Goal: Find specific page/section: Find specific page/section

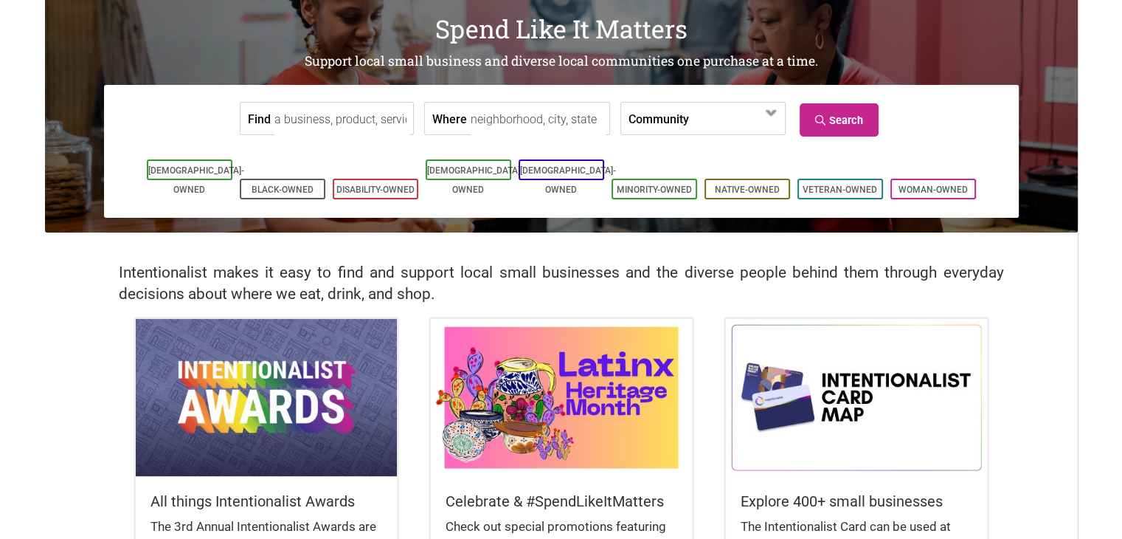
scroll to position [97, 0]
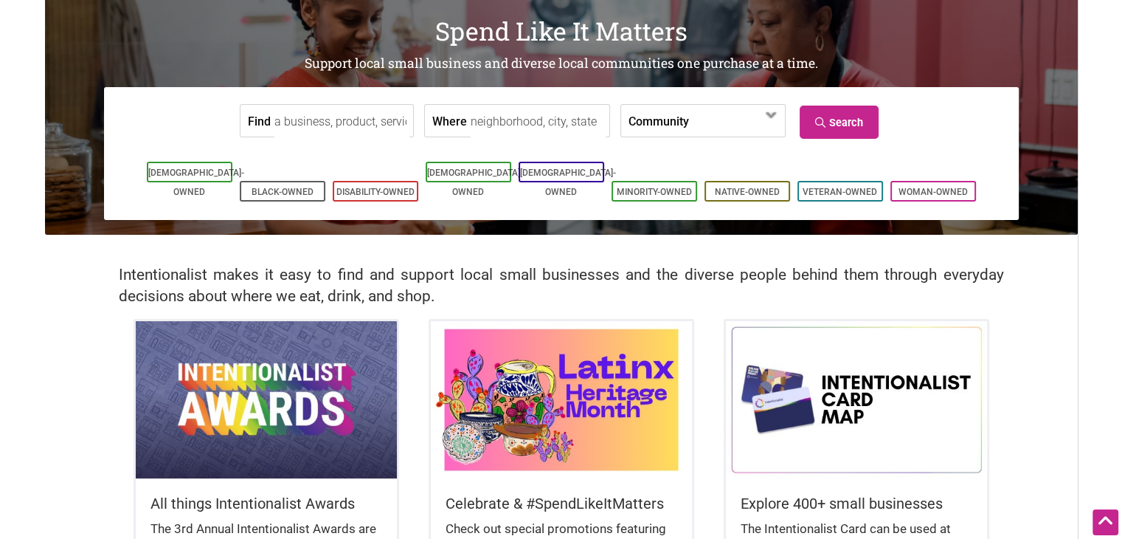
click at [342, 124] on input "Find" at bounding box center [342, 121] width 135 height 33
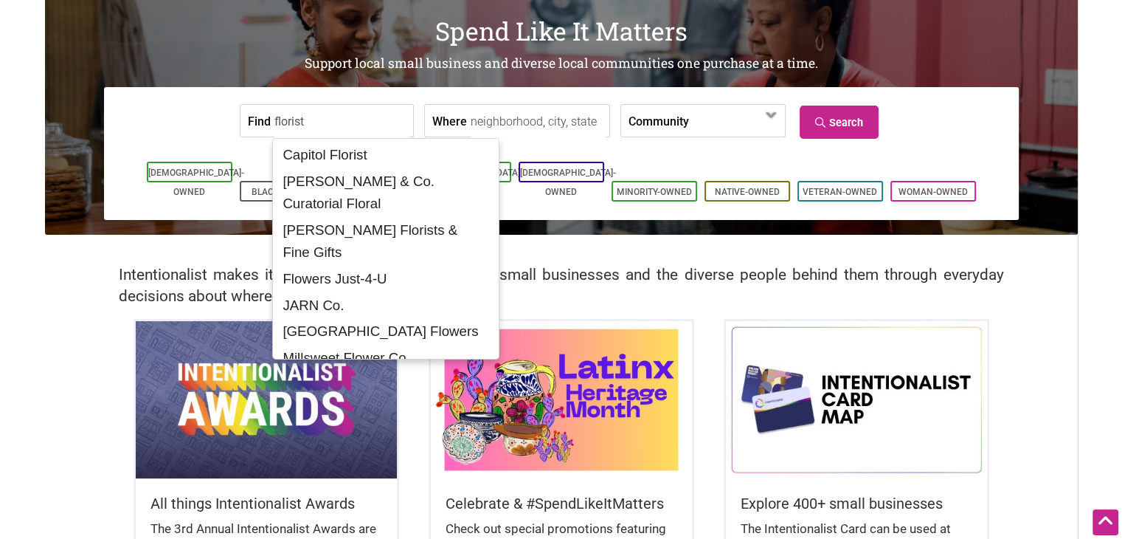
type input "florist"
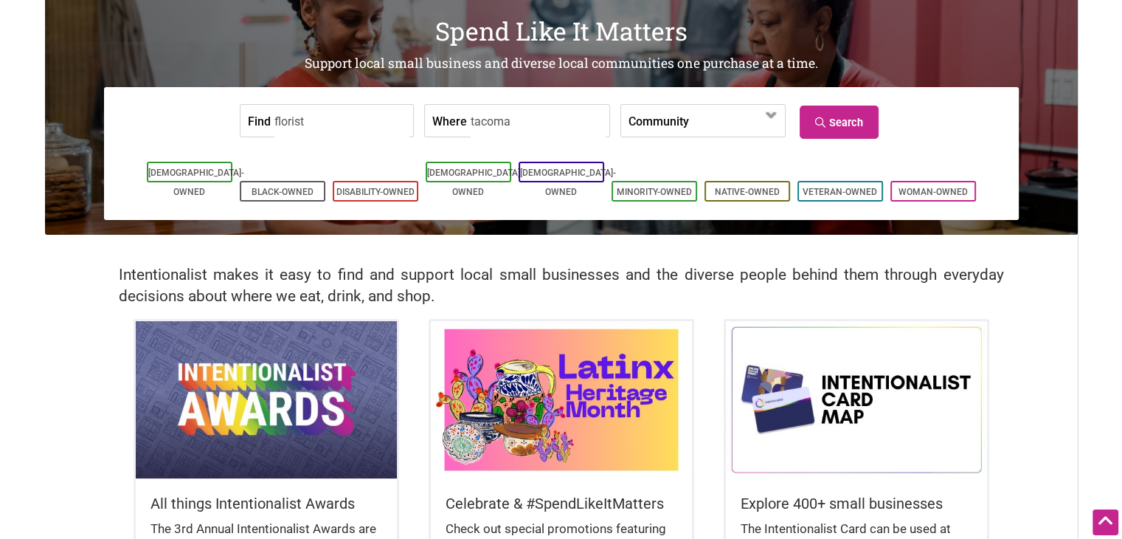
type input "tacoma"
click at [830, 136] on link "Search" at bounding box center [839, 122] width 79 height 33
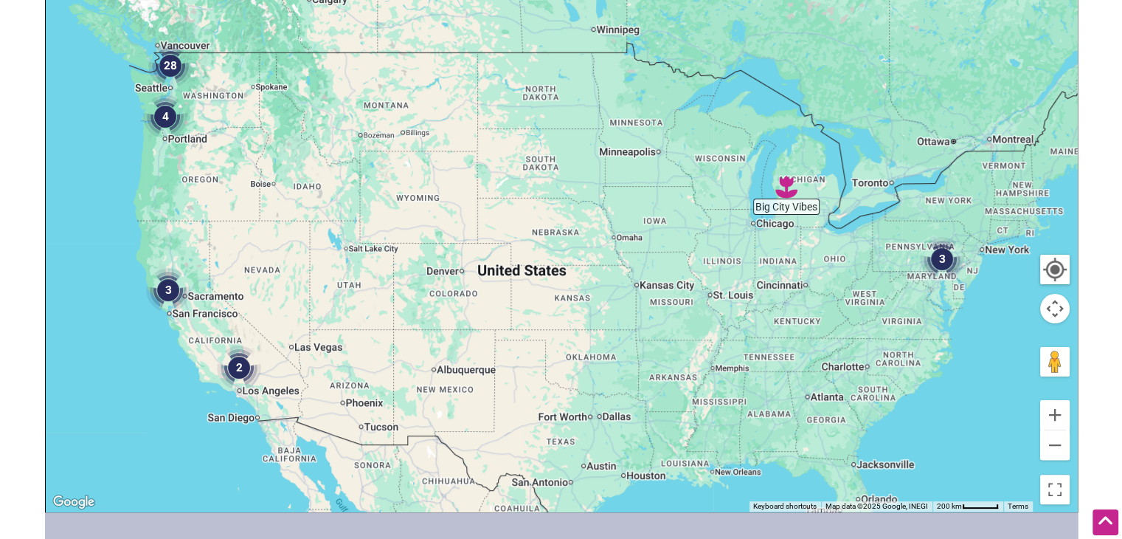
scroll to position [263, 0]
click at [165, 114] on img "4" at bounding box center [165, 116] width 44 height 44
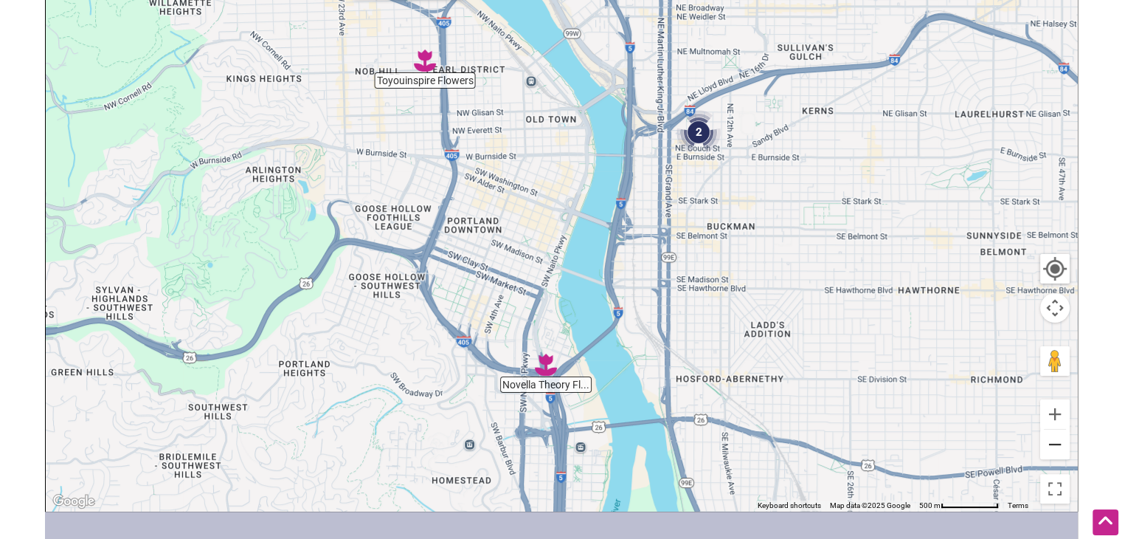
click at [1054, 451] on button "Zoom out" at bounding box center [1056, 445] width 30 height 30
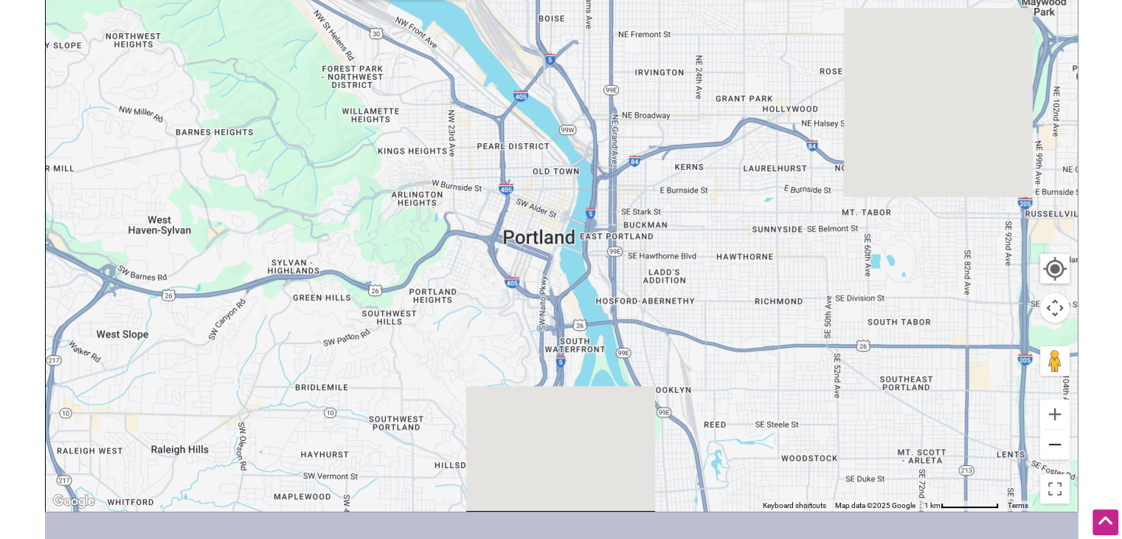
click at [1054, 451] on button "Zoom out" at bounding box center [1056, 445] width 30 height 30
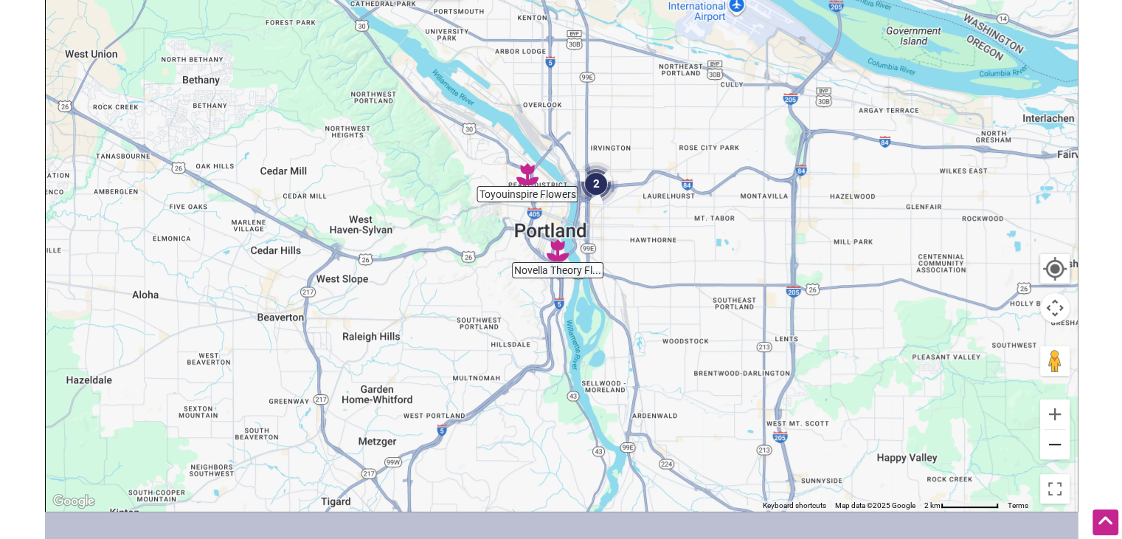
click at [1054, 451] on button "Zoom out" at bounding box center [1056, 445] width 30 height 30
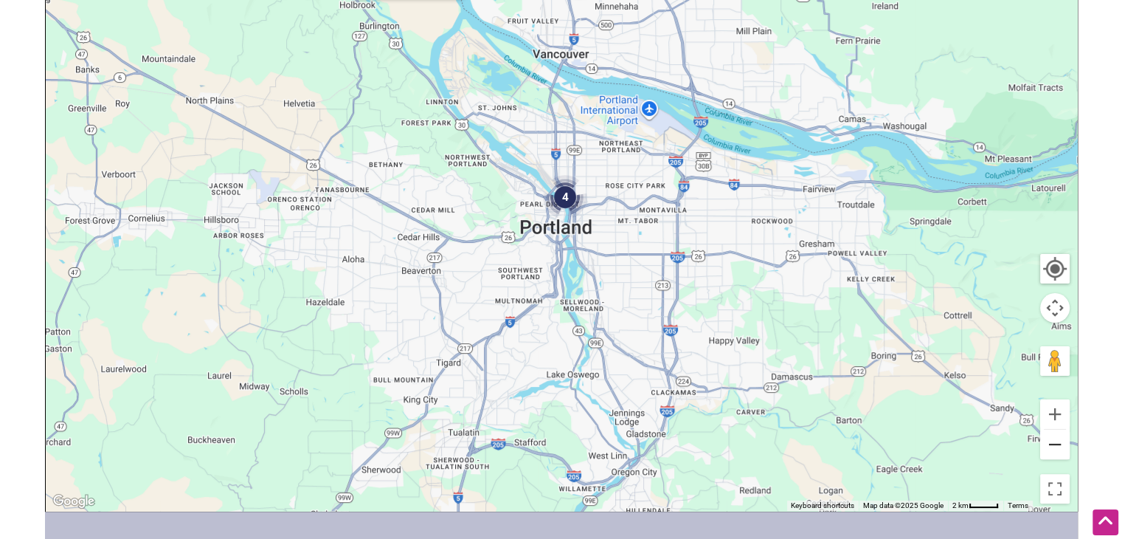
click at [1054, 451] on button "Zoom out" at bounding box center [1056, 445] width 30 height 30
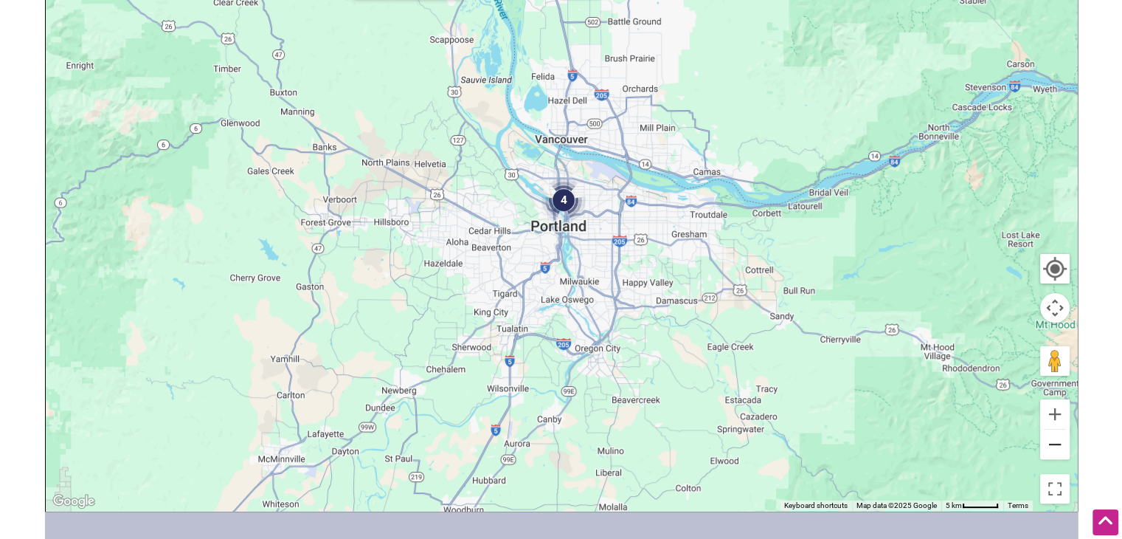
click at [1054, 451] on button "Zoom out" at bounding box center [1056, 445] width 30 height 30
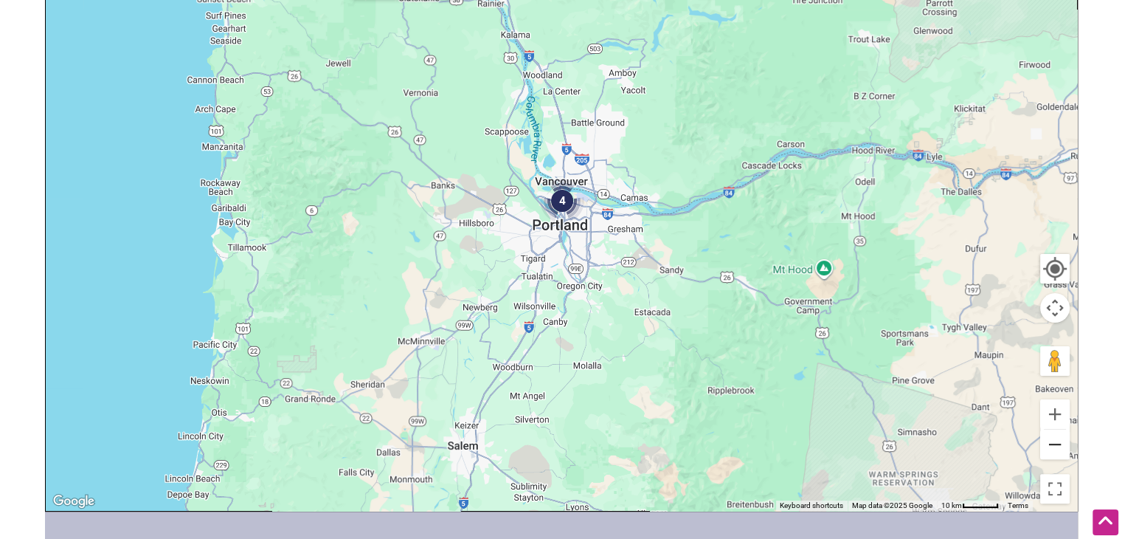
click at [1054, 451] on button "Zoom out" at bounding box center [1056, 445] width 30 height 30
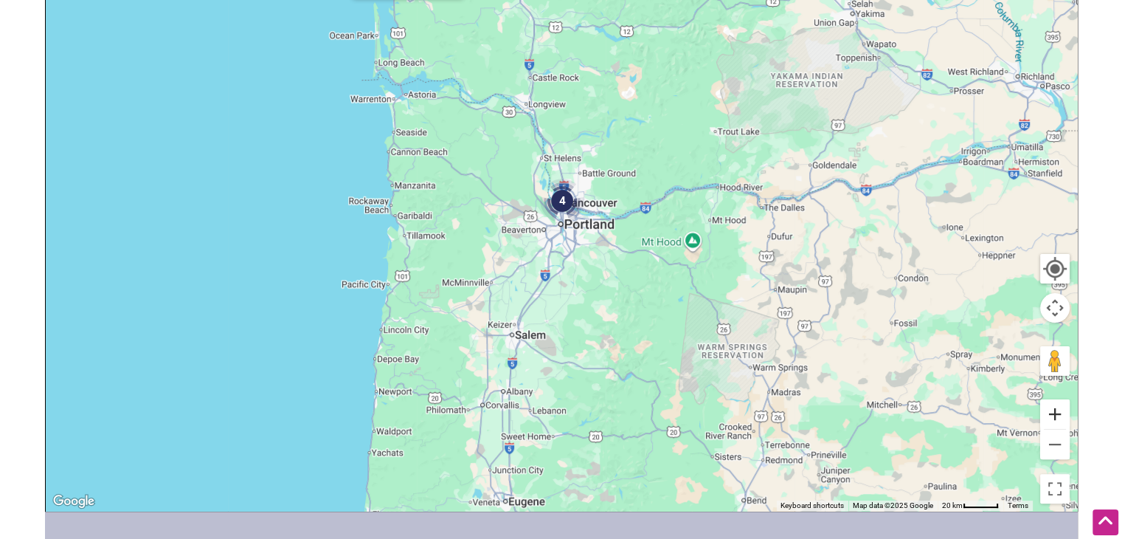
click at [1057, 405] on button "Zoom in" at bounding box center [1056, 414] width 30 height 30
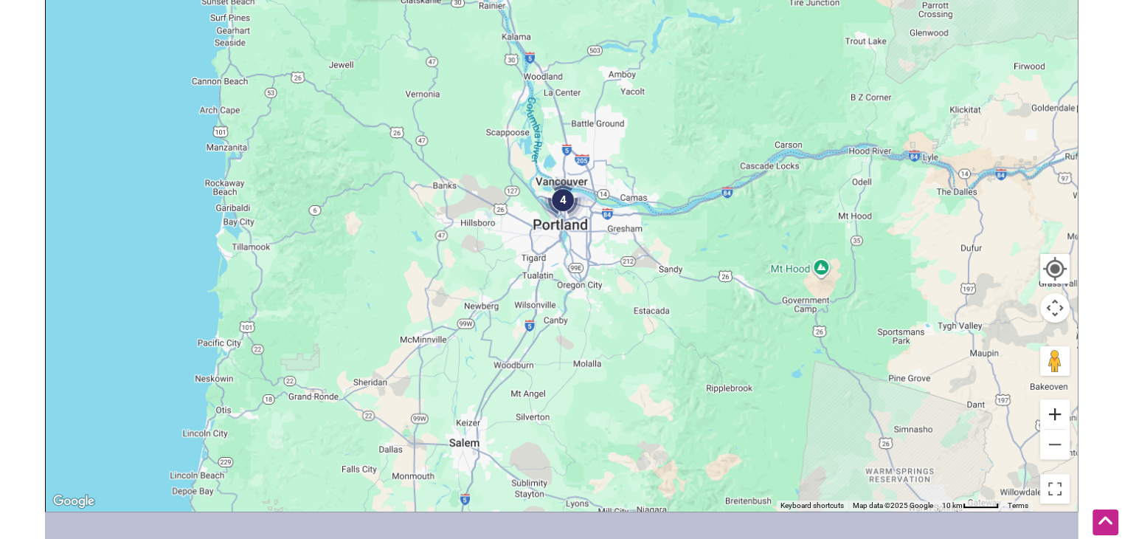
click at [1057, 405] on button "Zoom in" at bounding box center [1056, 414] width 30 height 30
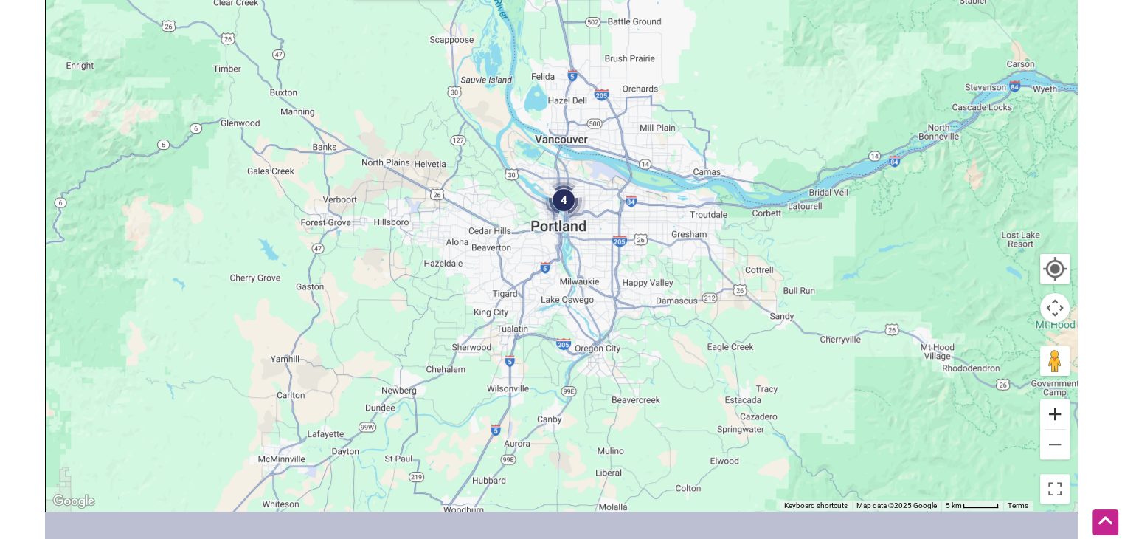
click at [1057, 405] on button "Zoom in" at bounding box center [1056, 414] width 30 height 30
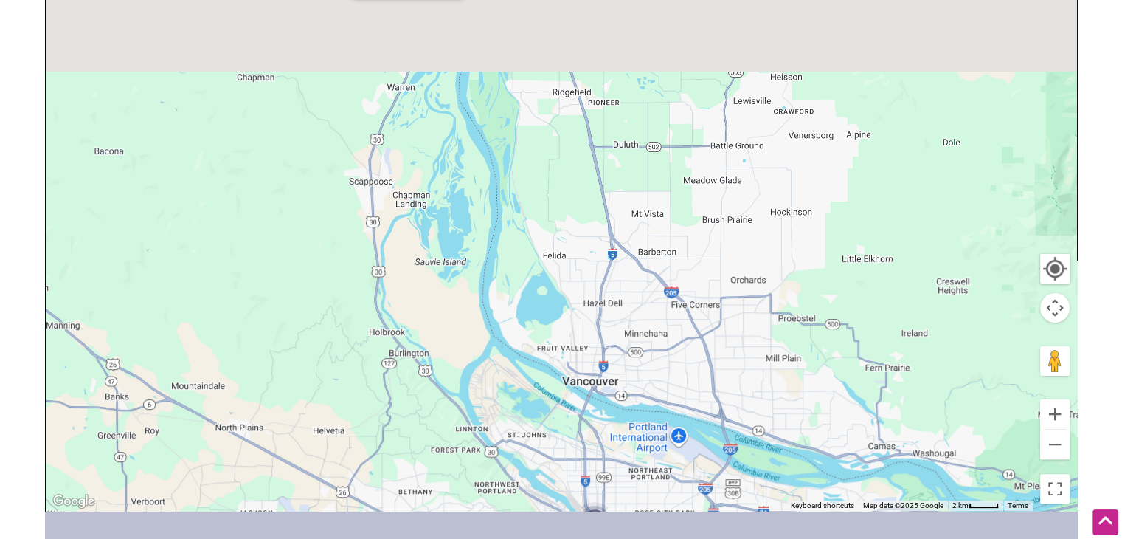
drag, startPoint x: 784, startPoint y: 240, endPoint x: 818, endPoint y: 573, distance: 334.6
click at [818, 276] on html "× Menu 0 Add a Business Map Blog Store Offers Intentionalist Cards Buy Black Ca…" at bounding box center [561, 6] width 1122 height 539
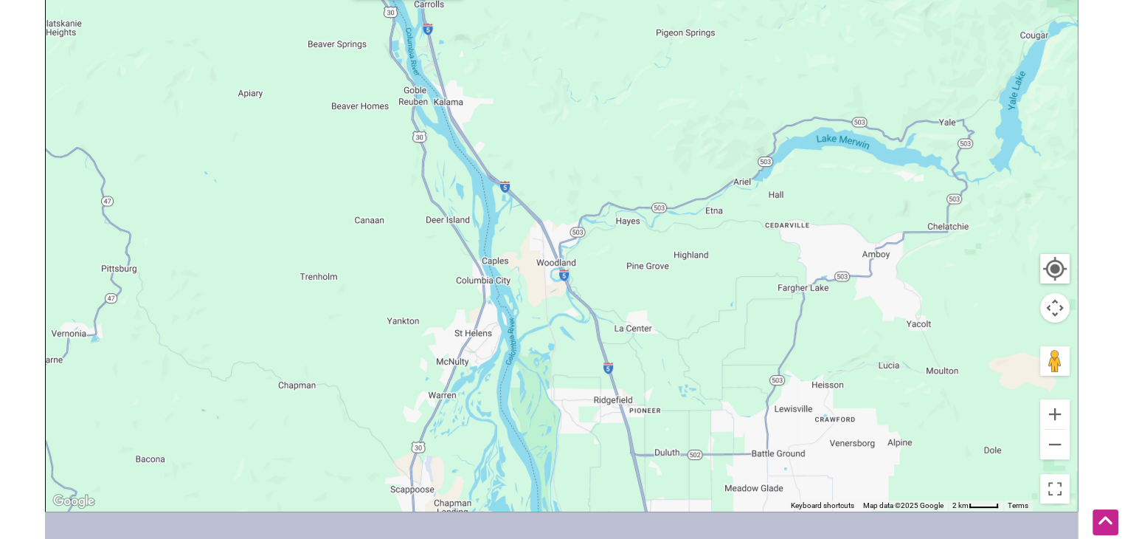
drag, startPoint x: 768, startPoint y: 373, endPoint x: 773, endPoint y: 573, distance: 200.0
click at [773, 276] on html "× Menu 0 Add a Business Map Blog Store Offers Intentionalist Cards Buy Black Ca…" at bounding box center [561, 6] width 1122 height 539
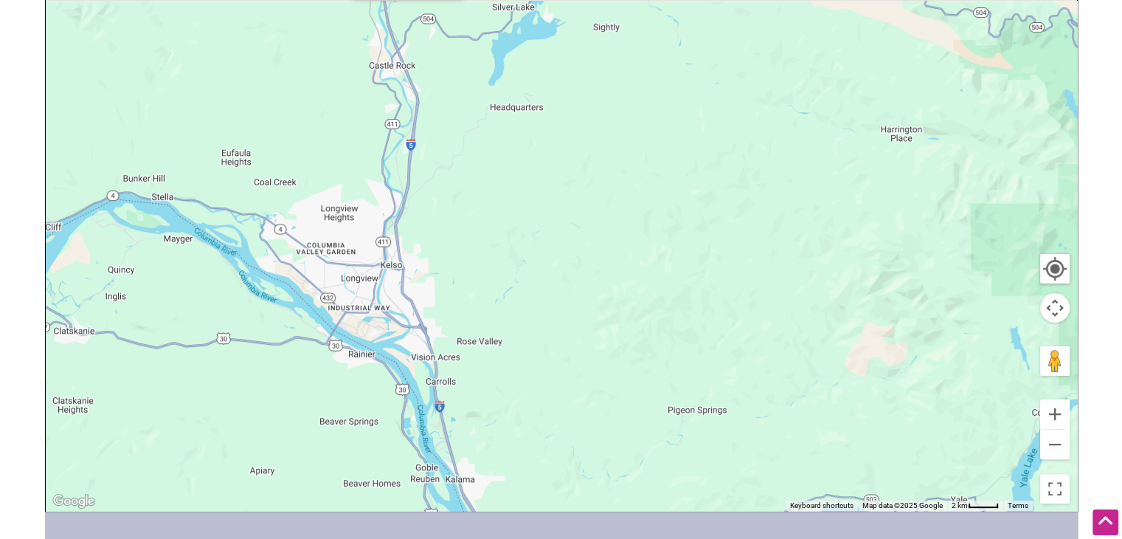
drag, startPoint x: 655, startPoint y: 244, endPoint x: 649, endPoint y: 573, distance: 328.5
click at [649, 276] on html "× Menu 0 Add a Business Map Blog Store Offers Intentionalist Cards Buy Black Ca…" at bounding box center [561, 6] width 1122 height 539
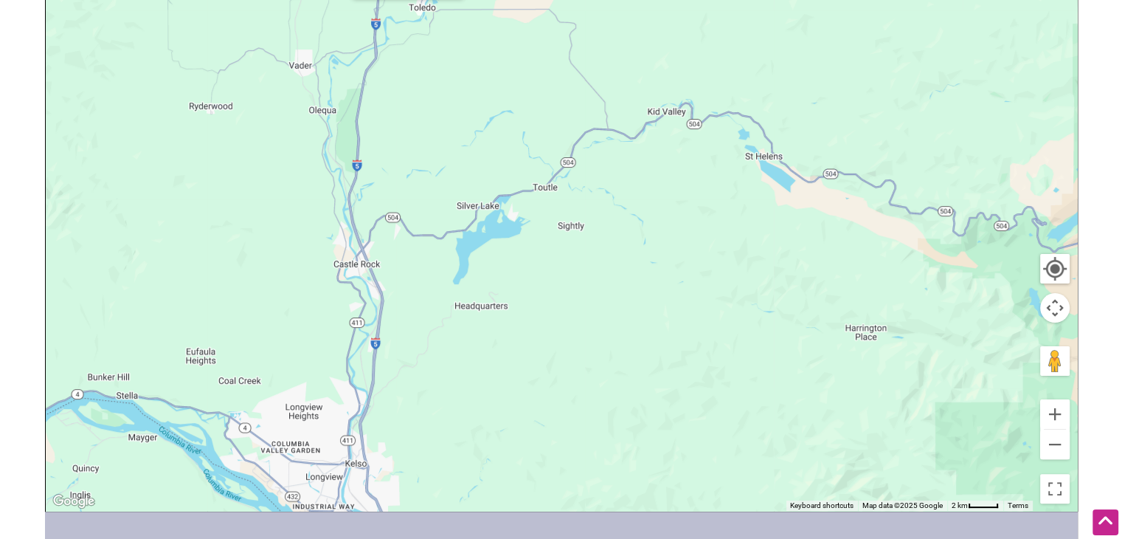
click at [1054, 461] on div "To navigate, press the arrow keys." at bounding box center [562, 224] width 1032 height 574
click at [1061, 444] on button "Zoom out" at bounding box center [1056, 445] width 30 height 30
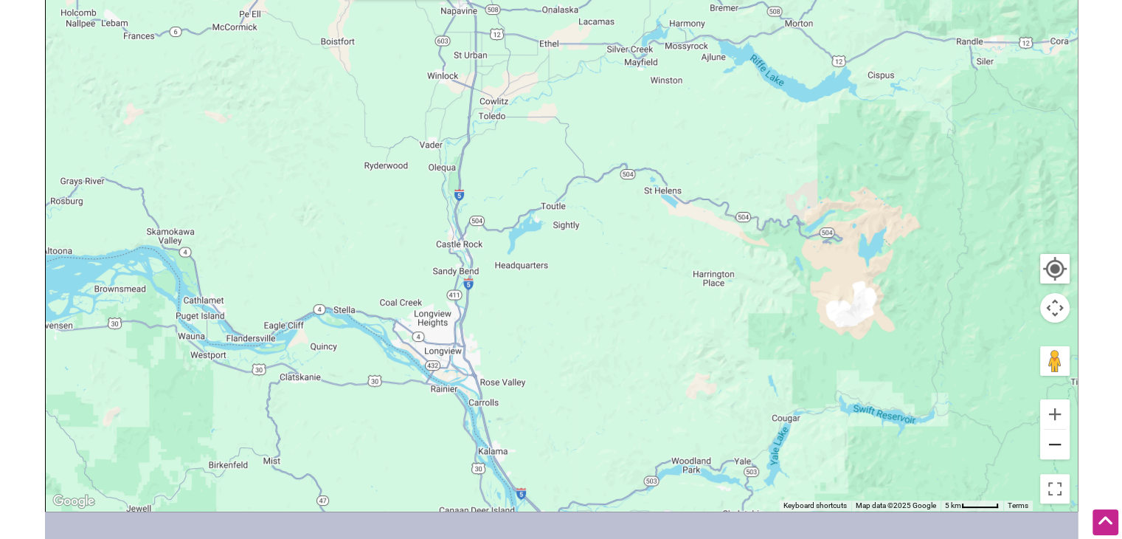
click at [1061, 444] on button "Zoom out" at bounding box center [1056, 445] width 30 height 30
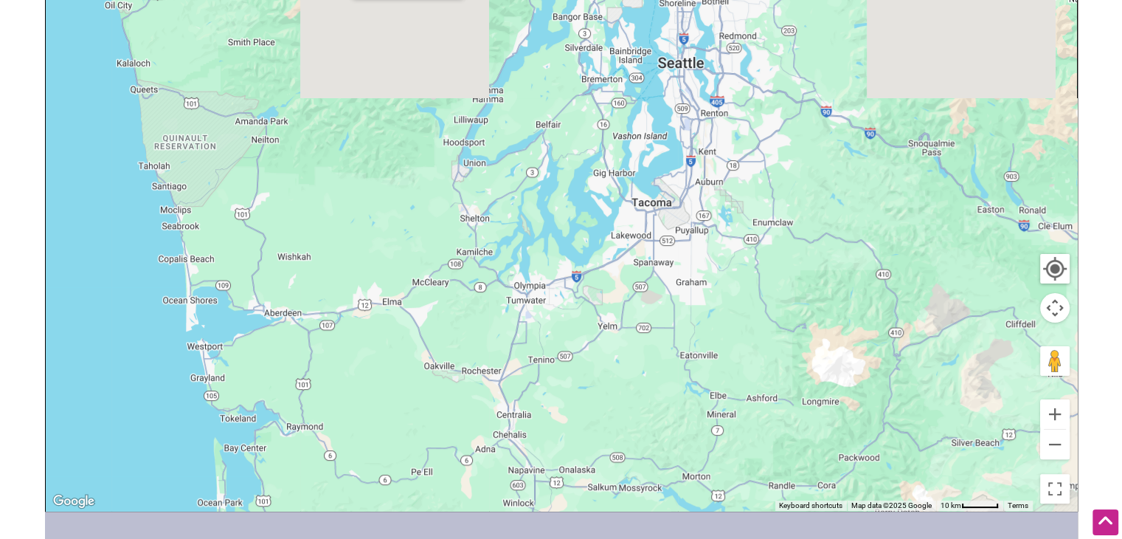
drag, startPoint x: 723, startPoint y: 120, endPoint x: 739, endPoint y: 488, distance: 368.6
click at [739, 488] on div "To navigate, press the arrow keys." at bounding box center [562, 224] width 1032 height 574
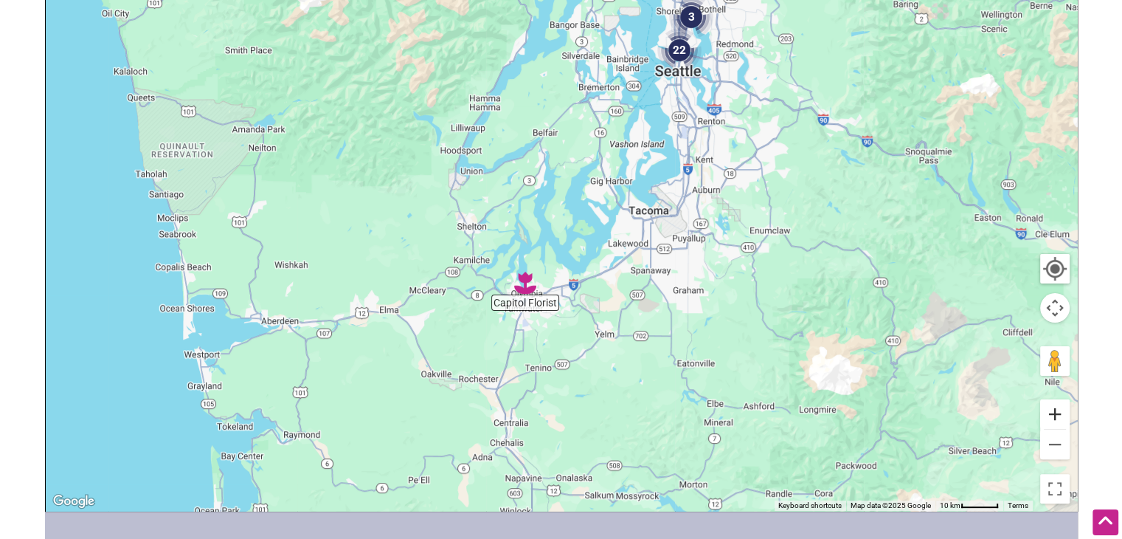
click at [1046, 414] on button "Zoom in" at bounding box center [1056, 414] width 30 height 30
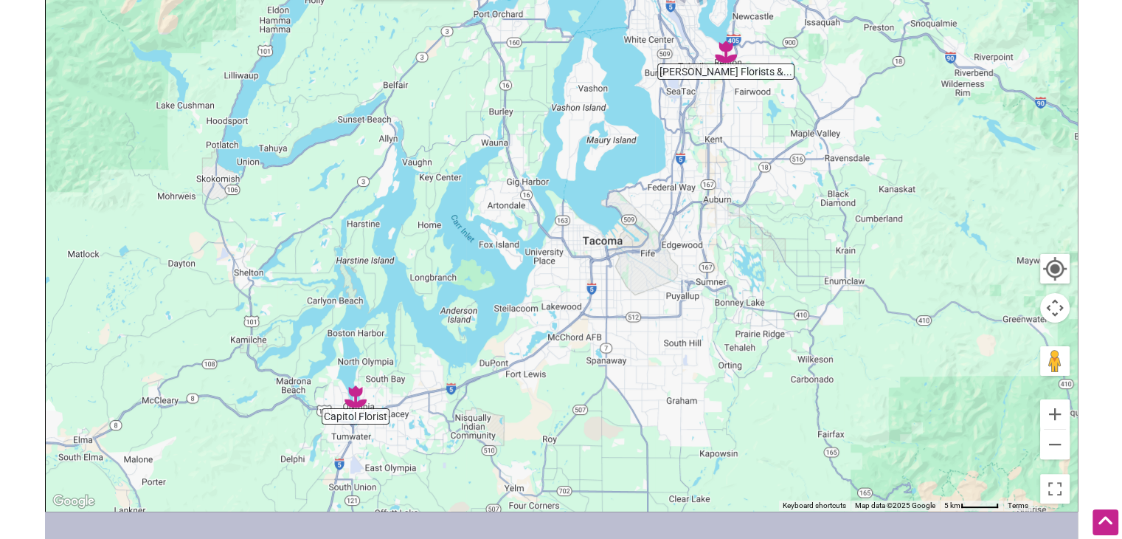
drag, startPoint x: 937, startPoint y: 320, endPoint x: 794, endPoint y: 367, distance: 150.1
click at [794, 367] on div "To navigate, press the arrow keys." at bounding box center [562, 224] width 1032 height 574
